Goal: Transaction & Acquisition: Purchase product/service

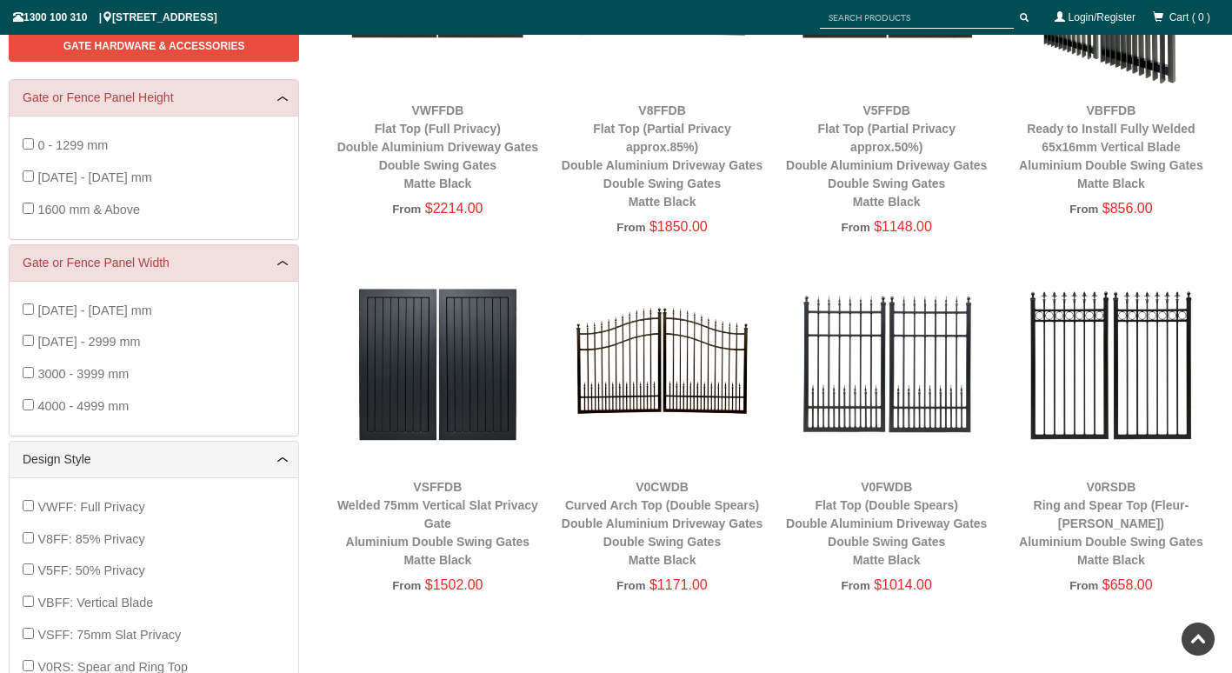
scroll to position [271, 0]
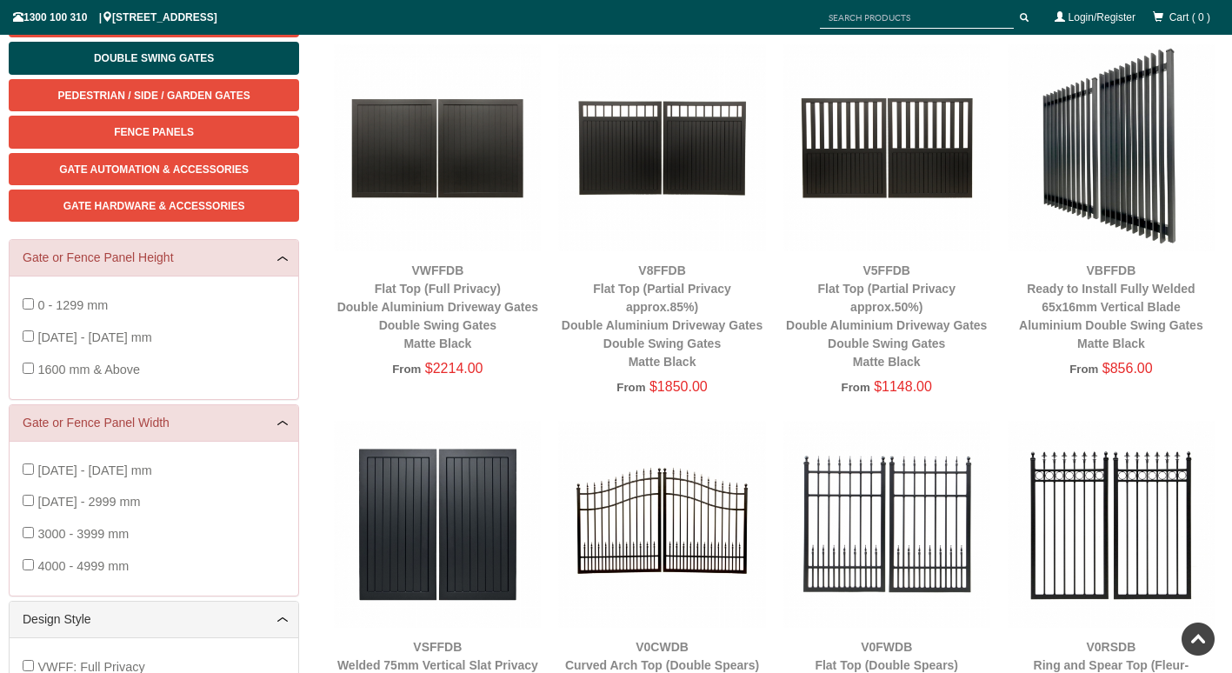
click at [638, 170] on img at bounding box center [661, 147] width 207 height 207
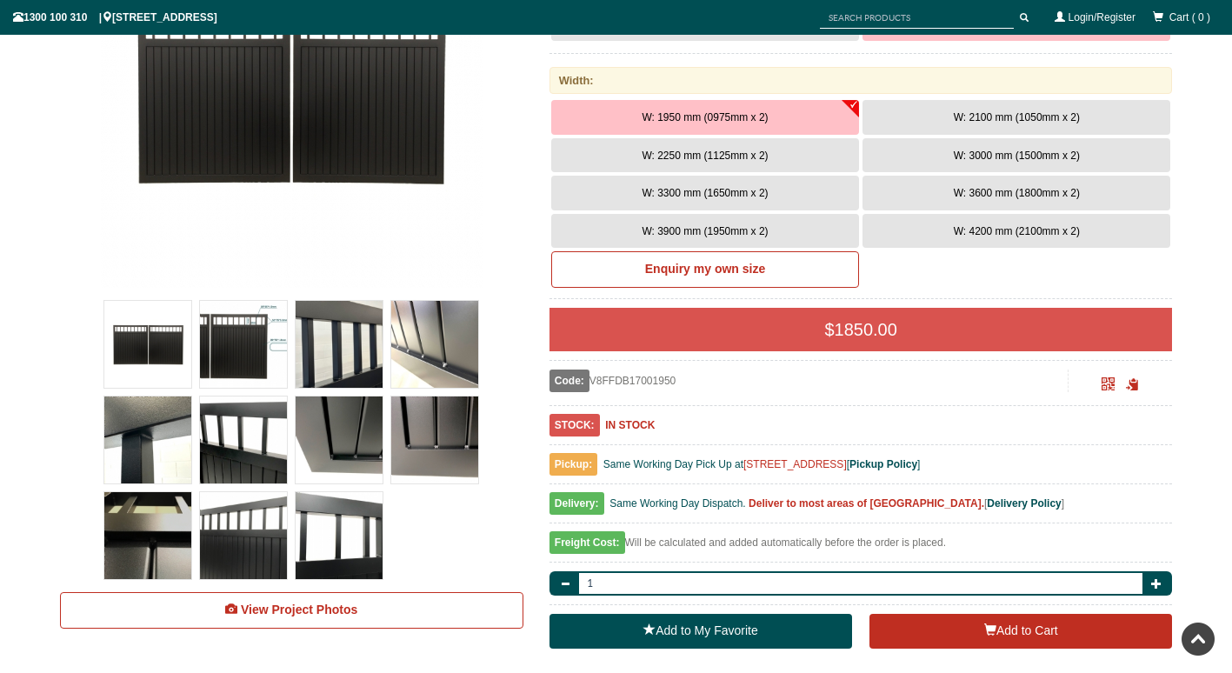
scroll to position [398, 0]
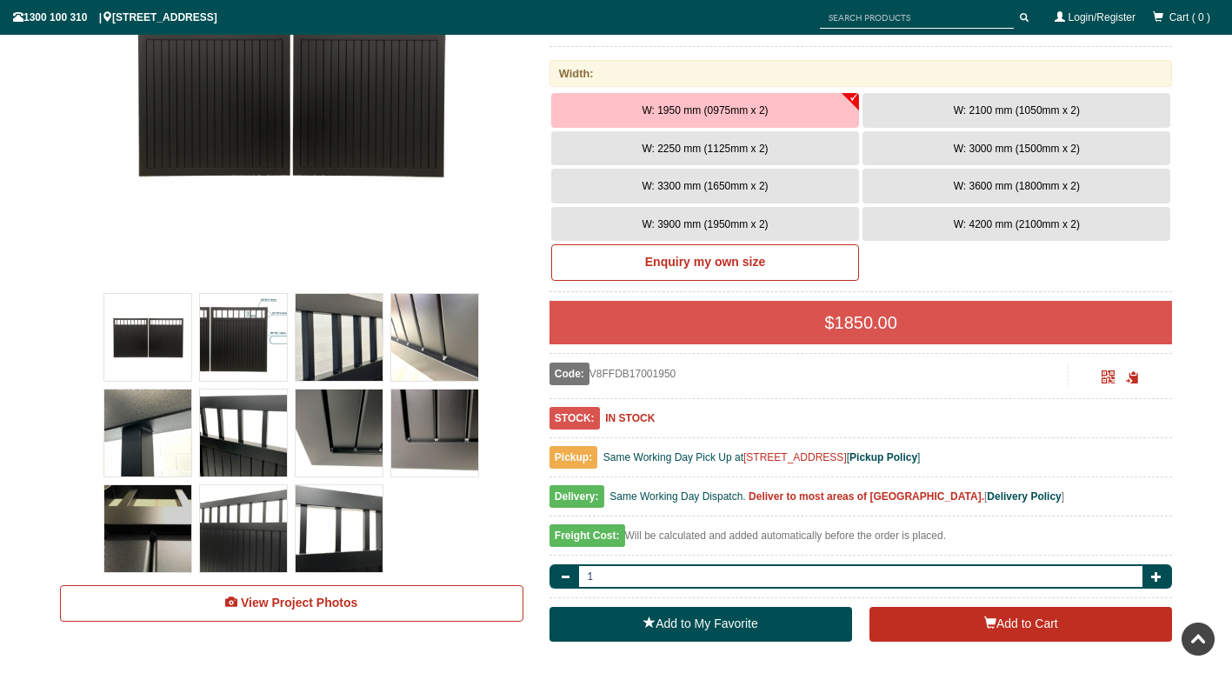
click at [328, 349] on img at bounding box center [339, 337] width 87 height 87
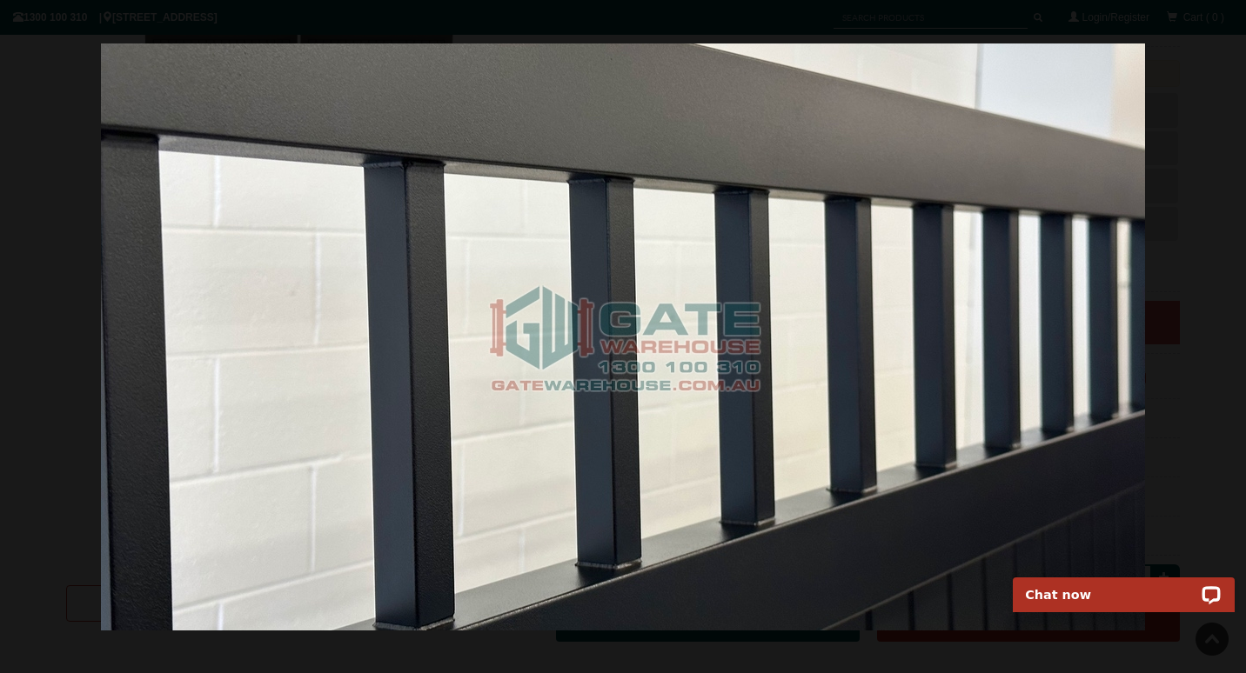
click at [1173, 271] on div at bounding box center [623, 336] width 1246 height 673
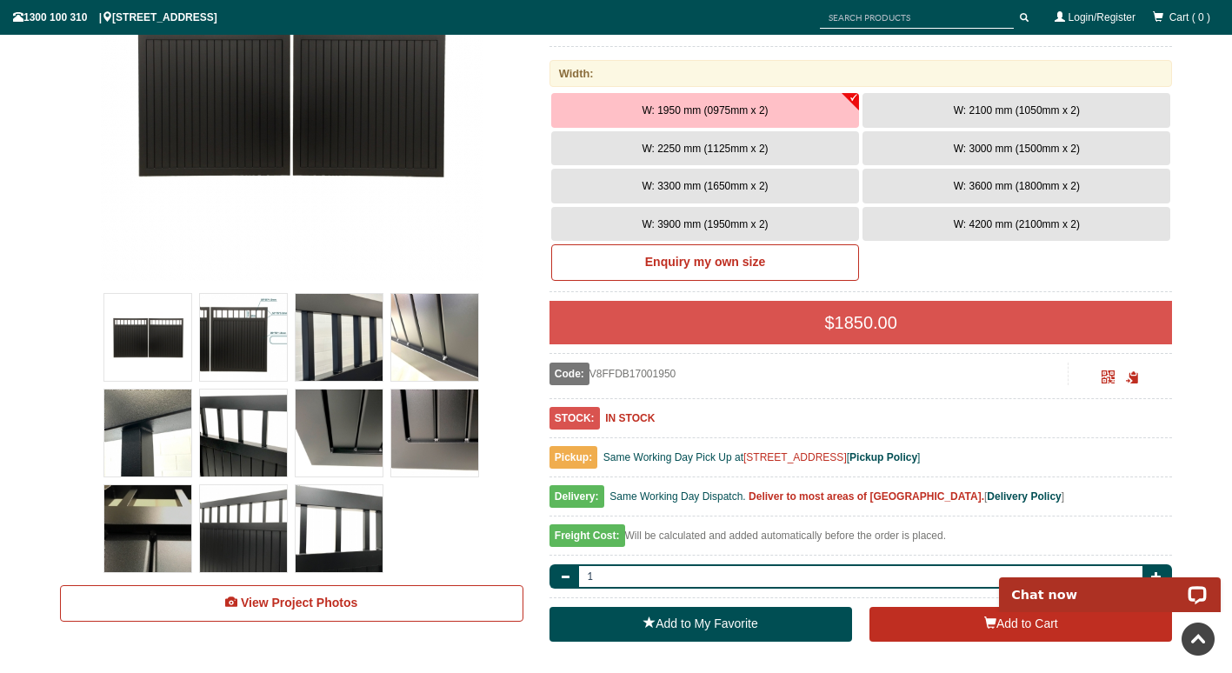
click at [135, 464] on img at bounding box center [147, 433] width 87 height 87
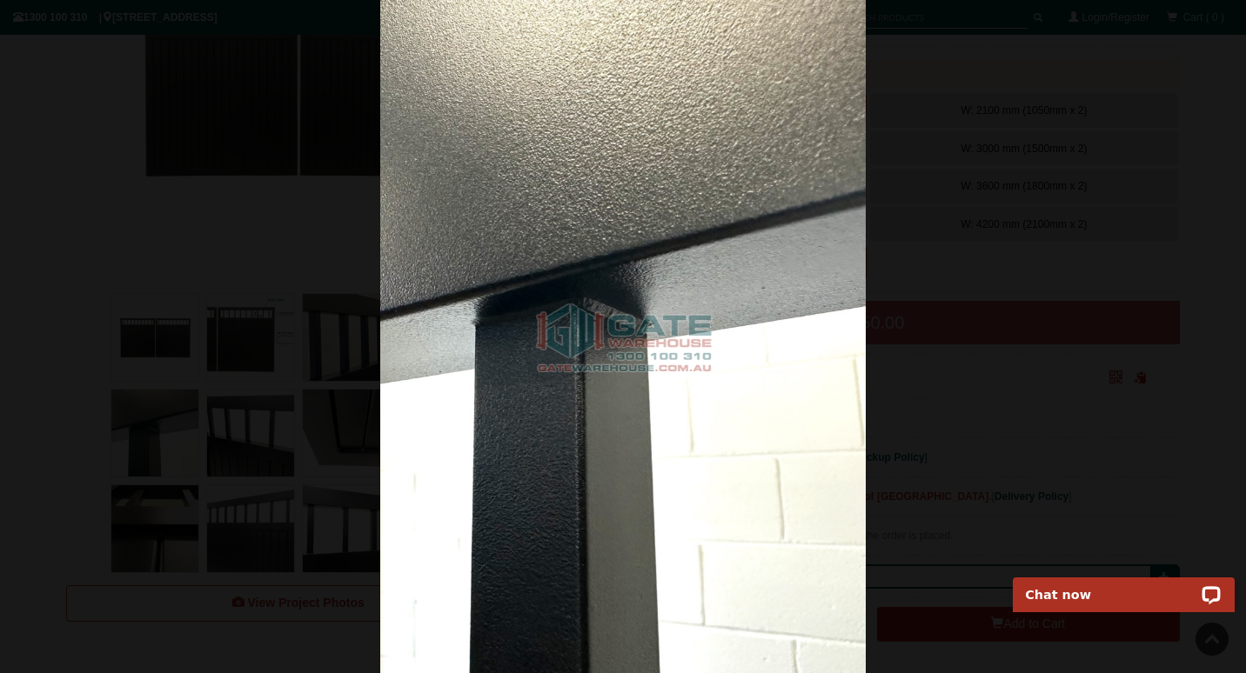
click at [271, 360] on div at bounding box center [623, 336] width 1246 height 673
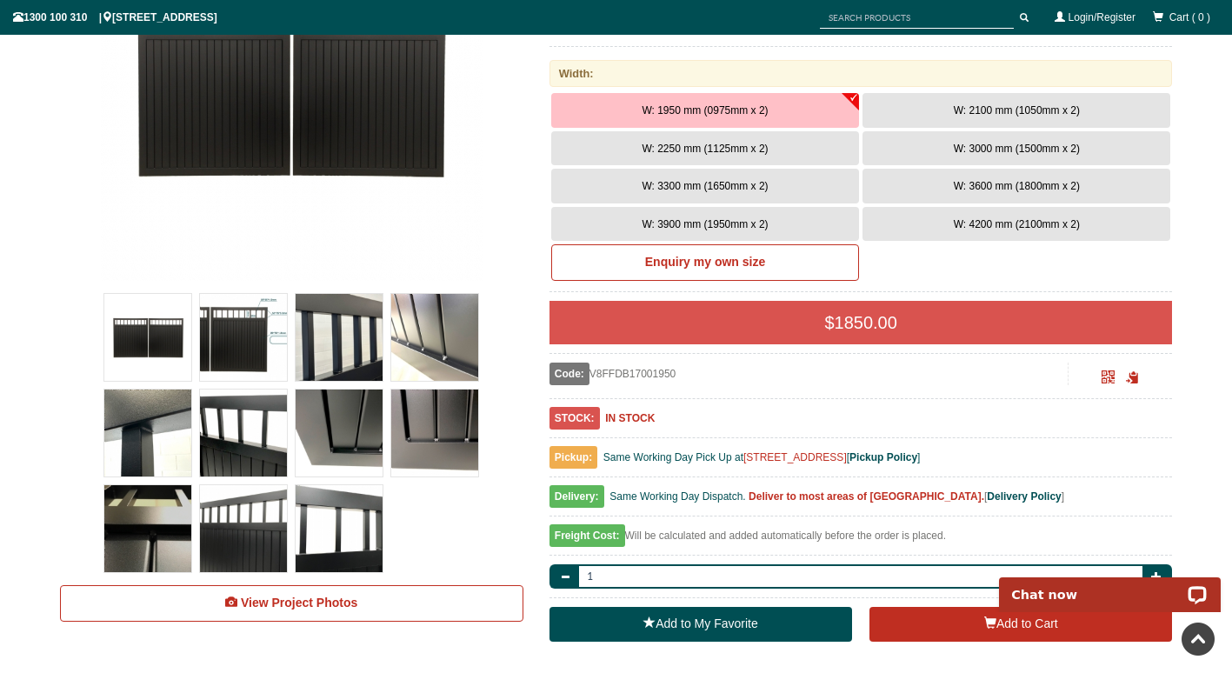
click at [151, 329] on img at bounding box center [147, 337] width 87 height 87
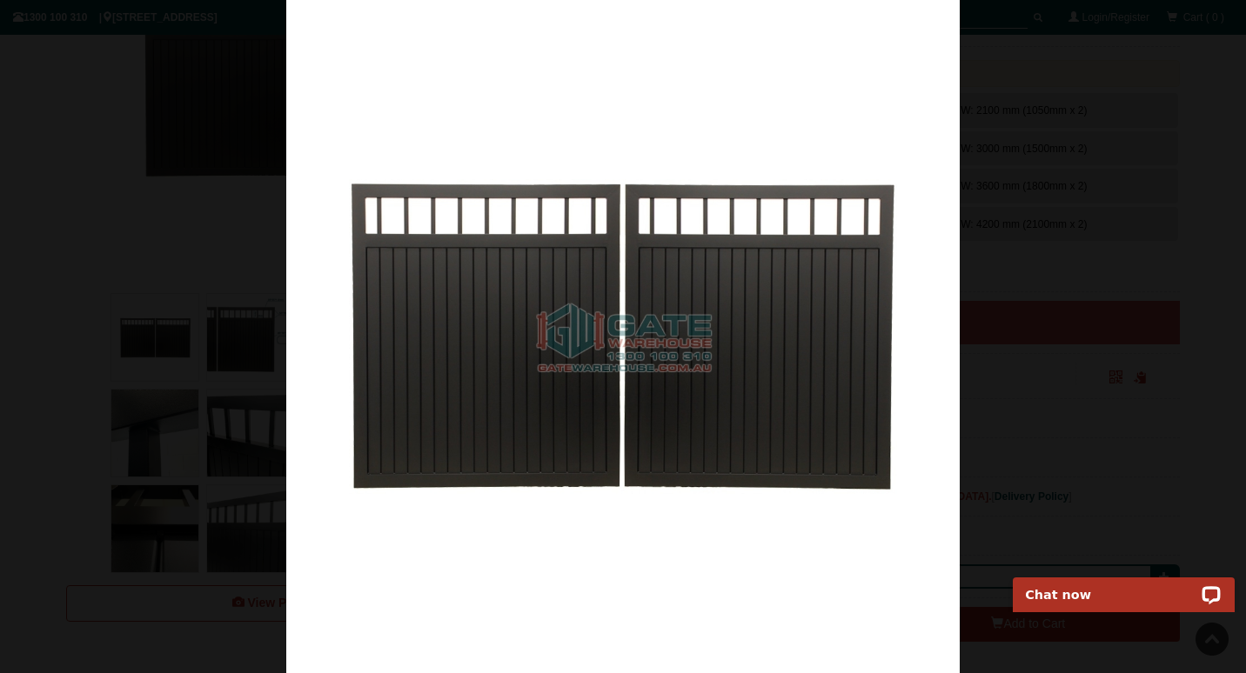
click at [151, 329] on div at bounding box center [623, 336] width 1246 height 673
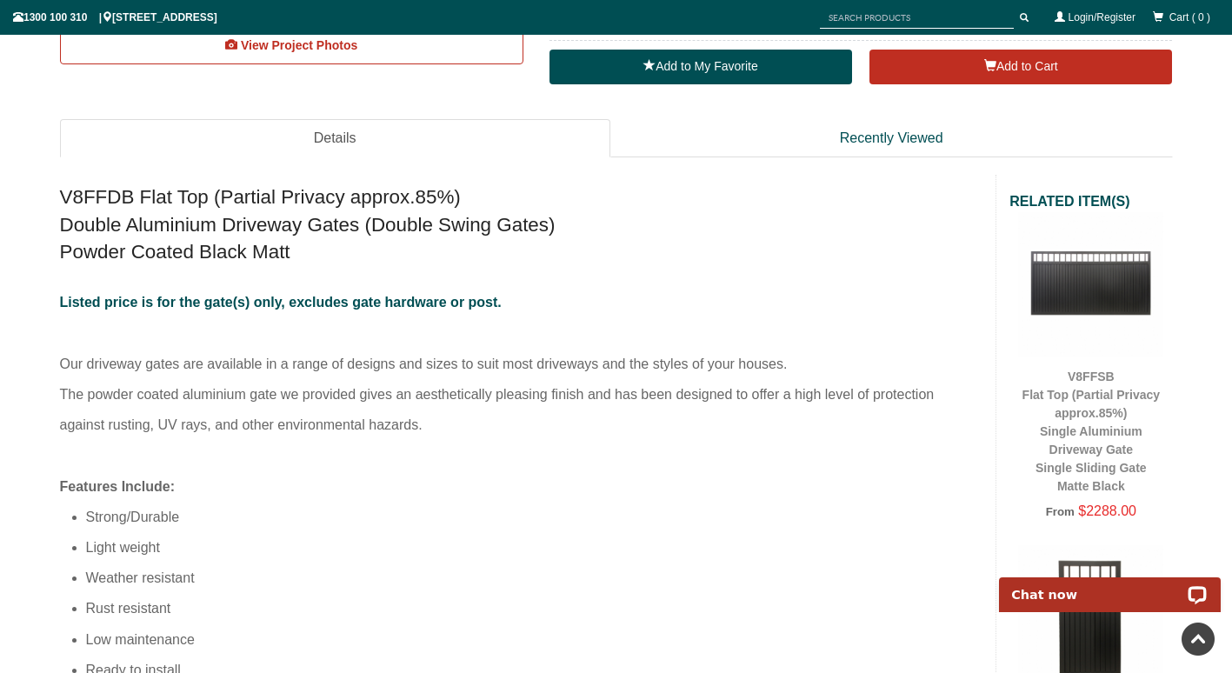
scroll to position [0, 0]
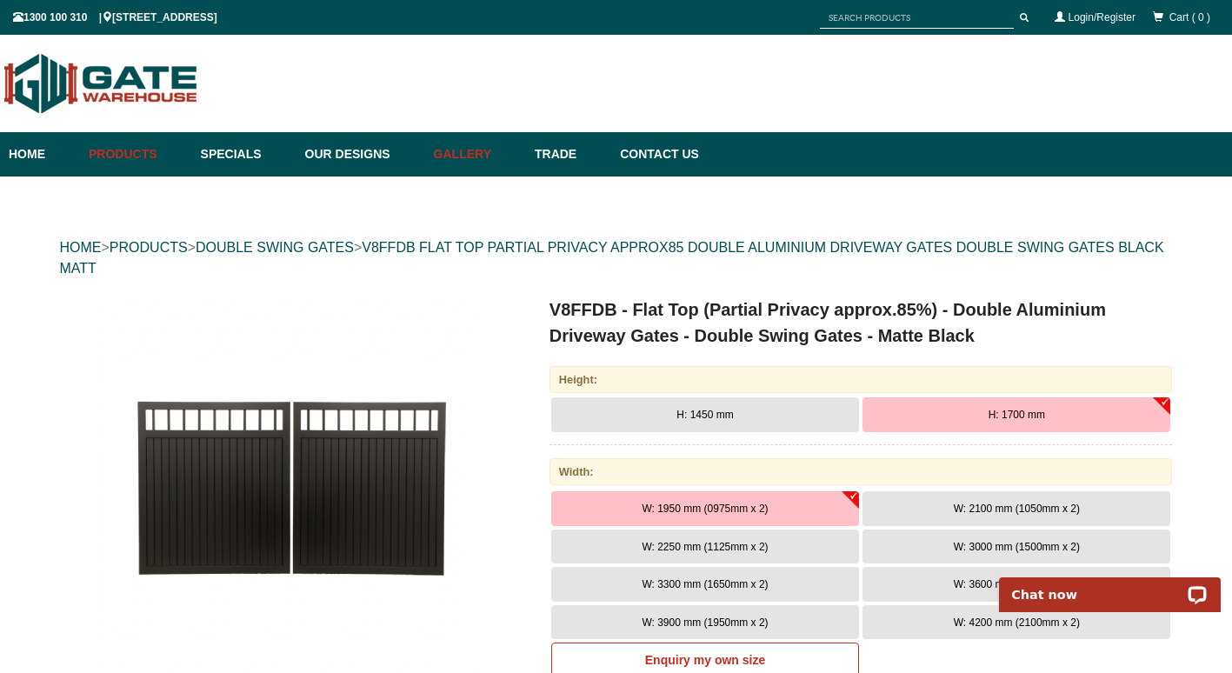
click at [506, 155] on link "Gallery" at bounding box center [475, 154] width 101 height 44
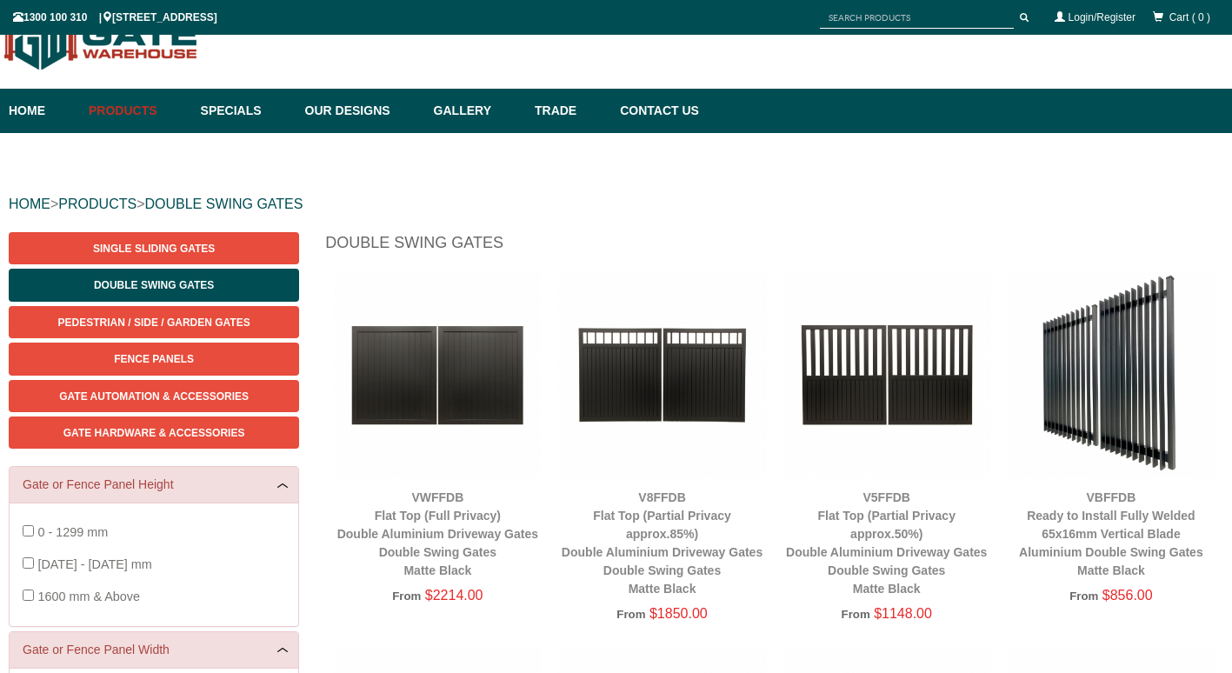
scroll to position [271, 0]
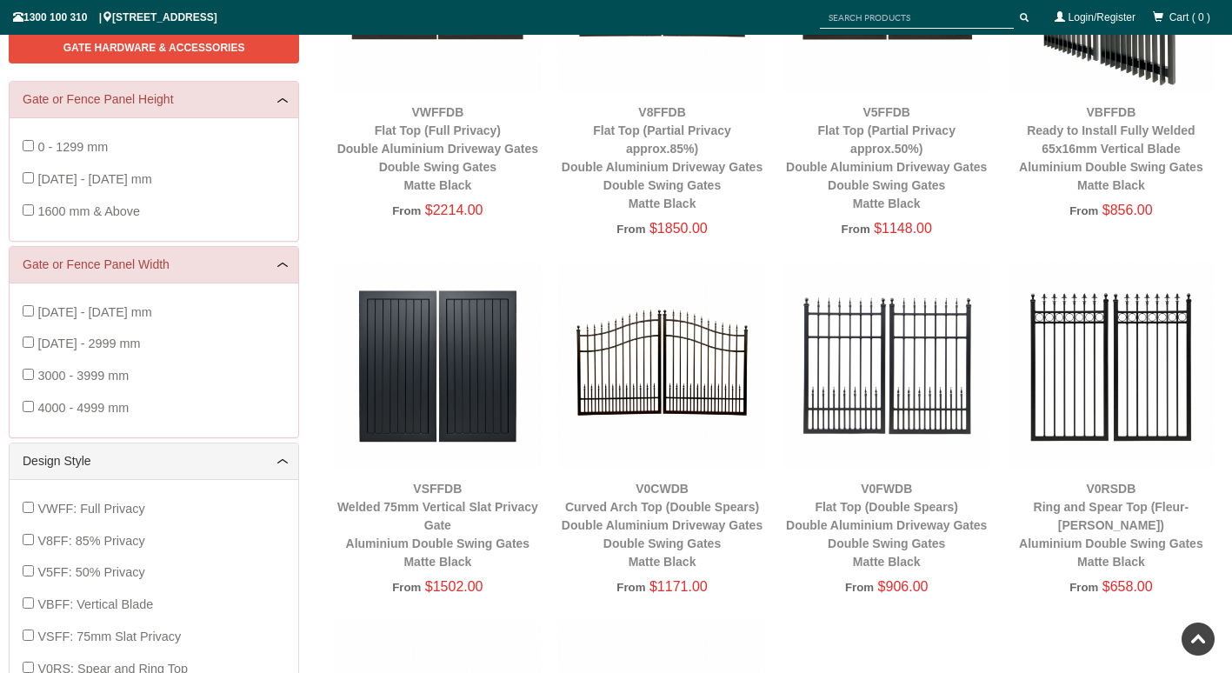
scroll to position [431, 0]
